Goal: Information Seeking & Learning: Check status

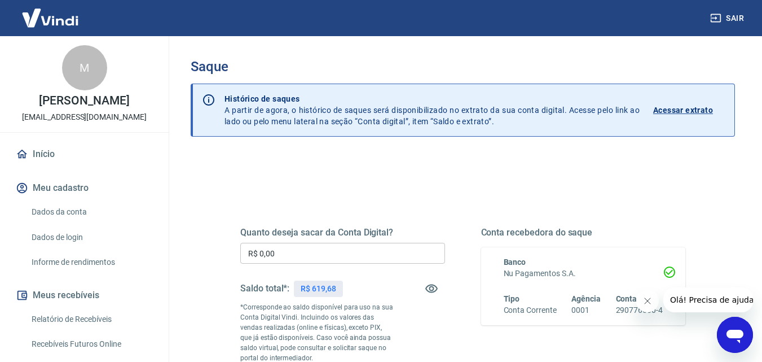
click at [46, 24] on img at bounding box center [50, 18] width 73 height 34
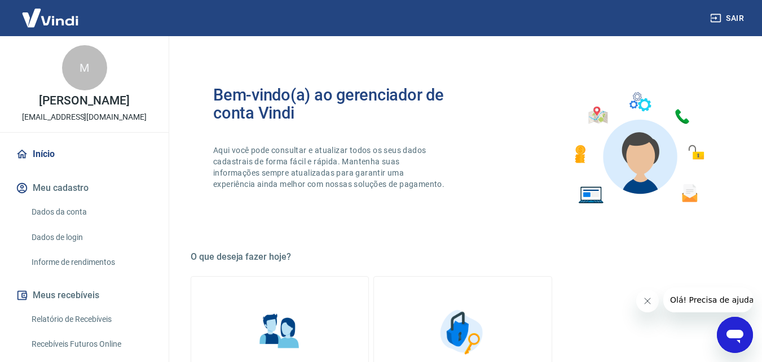
click at [50, 274] on link "Informe de rendimentos" at bounding box center [91, 261] width 128 height 23
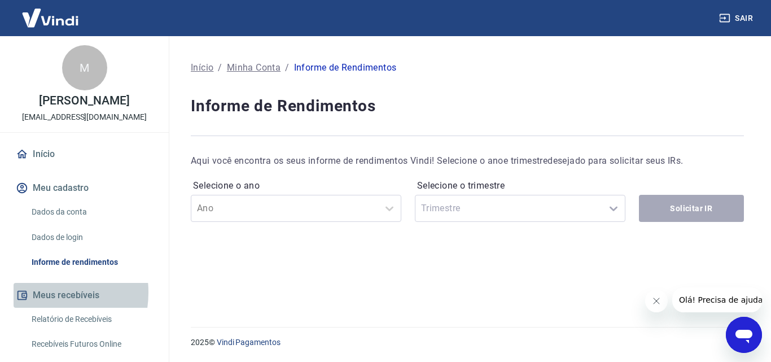
click at [39, 304] on button "Meus recebíveis" at bounding box center [85, 295] width 142 height 25
click at [39, 306] on button "Meus recebíveis" at bounding box center [85, 295] width 142 height 25
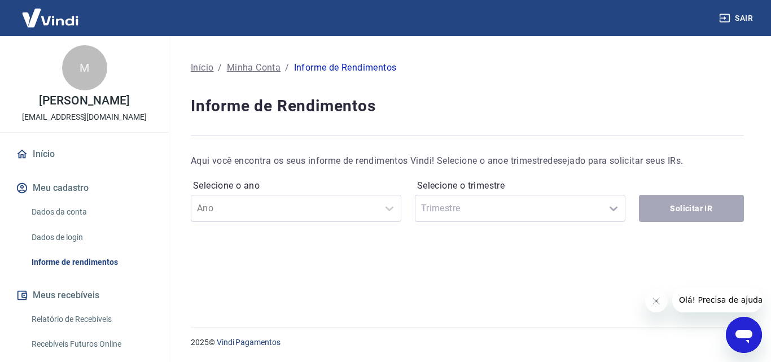
click at [44, 328] on link "Relatório de Recebíveis" at bounding box center [91, 318] width 128 height 23
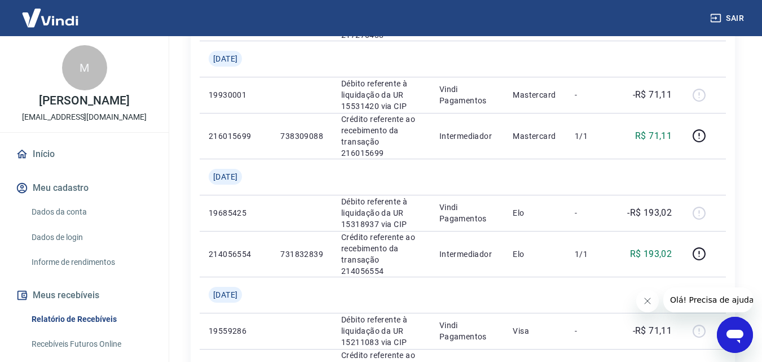
scroll to position [918, 0]
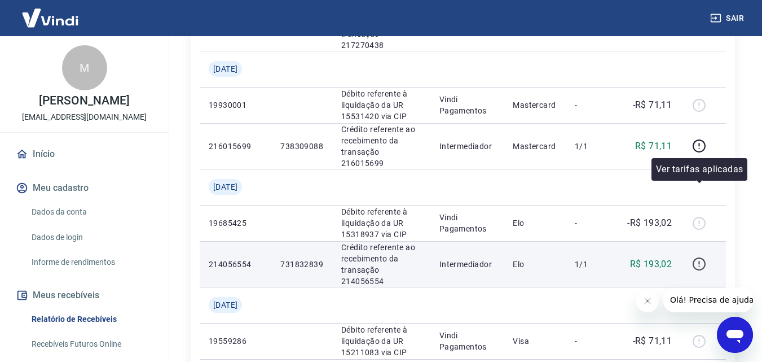
click at [701, 257] on icon "button" at bounding box center [699, 264] width 14 height 14
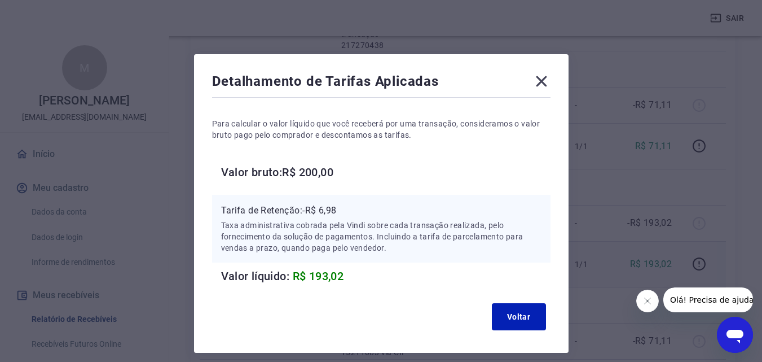
click at [538, 82] on icon at bounding box center [542, 81] width 18 height 18
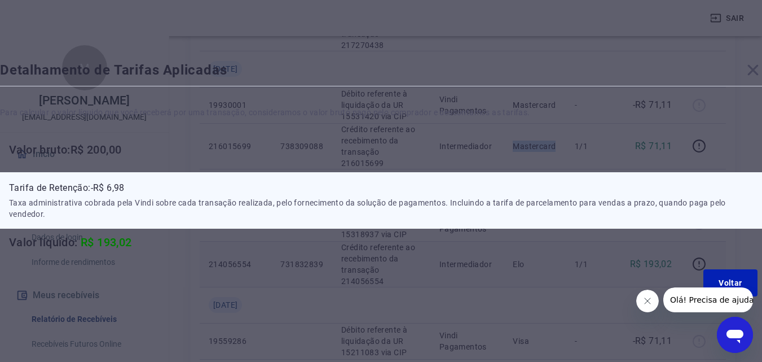
click at [538, 140] on p "Mastercard" at bounding box center [535, 145] width 44 height 11
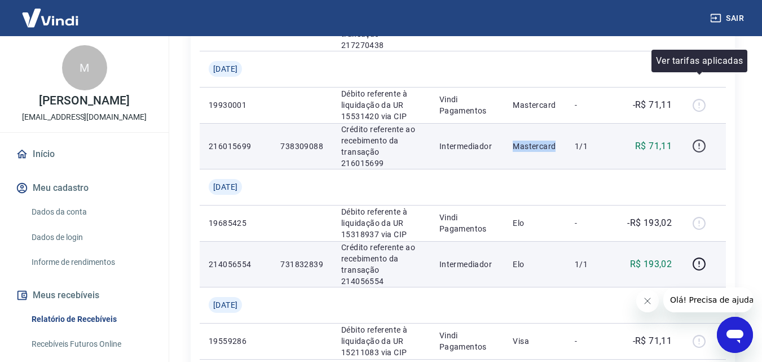
click at [701, 139] on icon "button" at bounding box center [699, 146] width 14 height 14
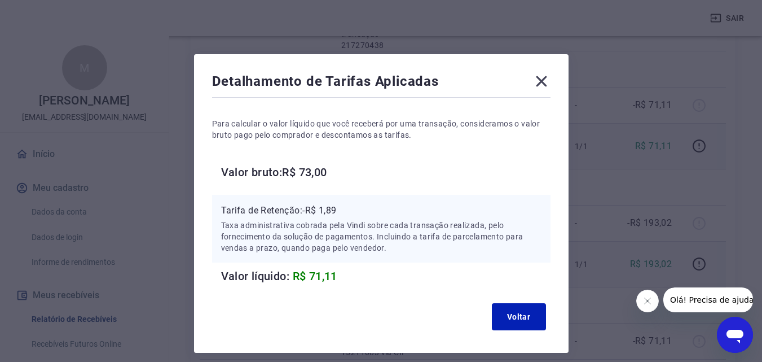
click at [541, 80] on icon at bounding box center [541, 81] width 11 height 11
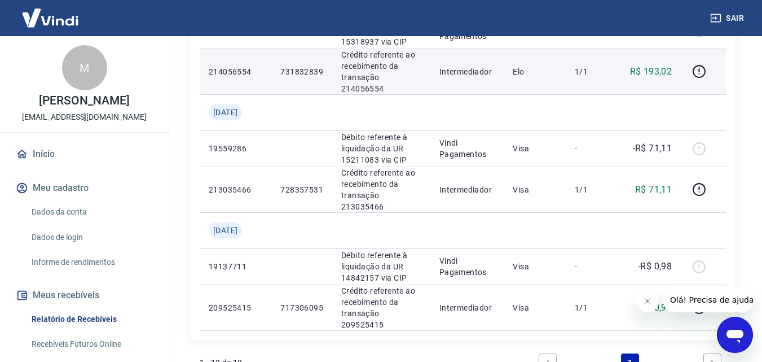
scroll to position [1126, 0]
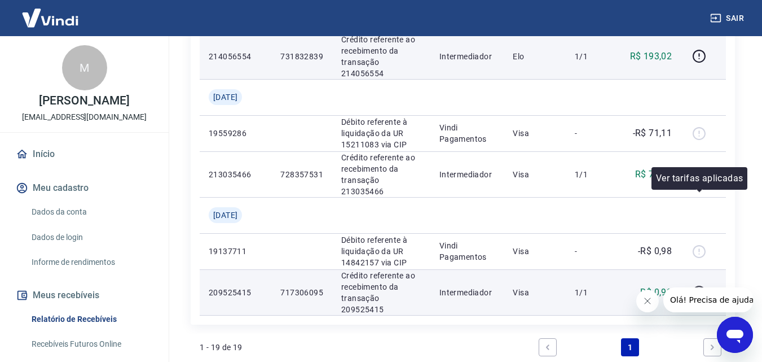
click at [703, 285] on icon "button" at bounding box center [699, 292] width 14 height 14
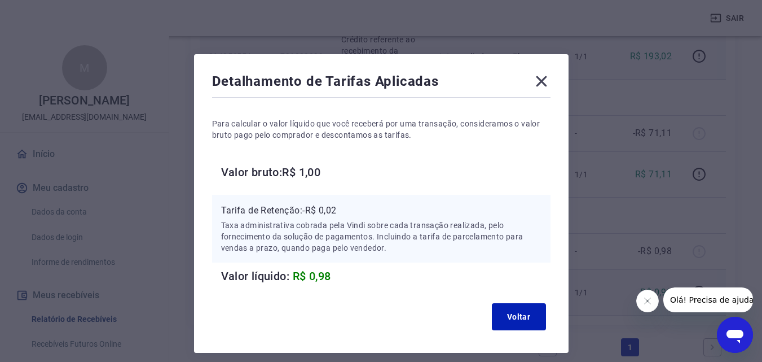
click at [545, 81] on icon at bounding box center [542, 81] width 18 height 18
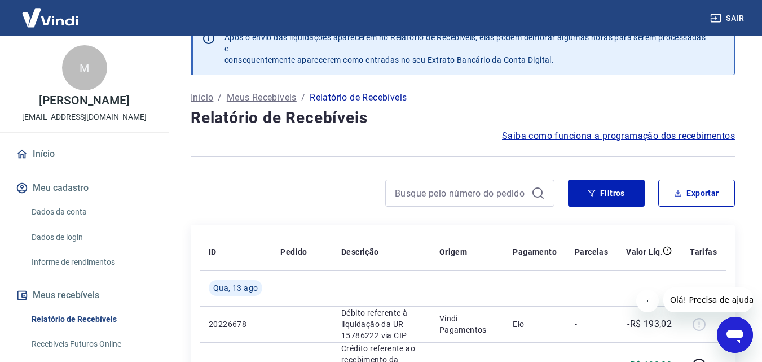
scroll to position [25, 0]
